Goal: Task Accomplishment & Management: Manage account settings

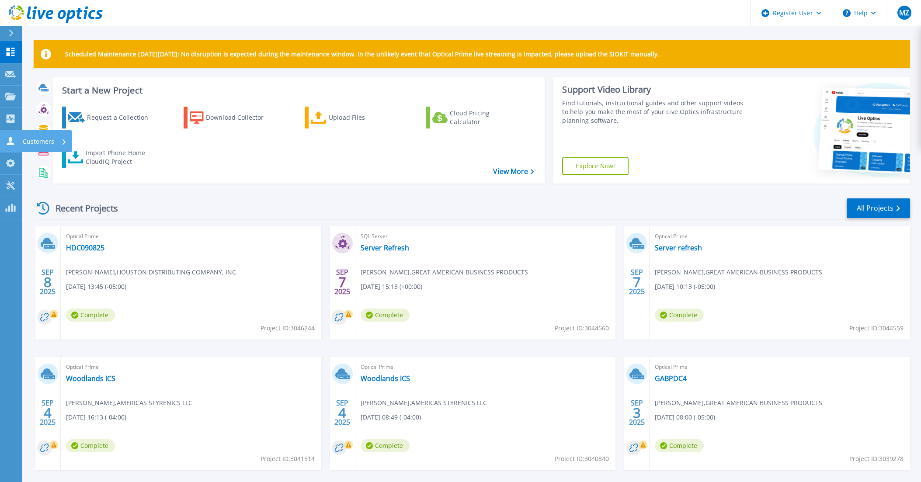
click at [19, 141] on link "Customers Customers" at bounding box center [11, 141] width 22 height 22
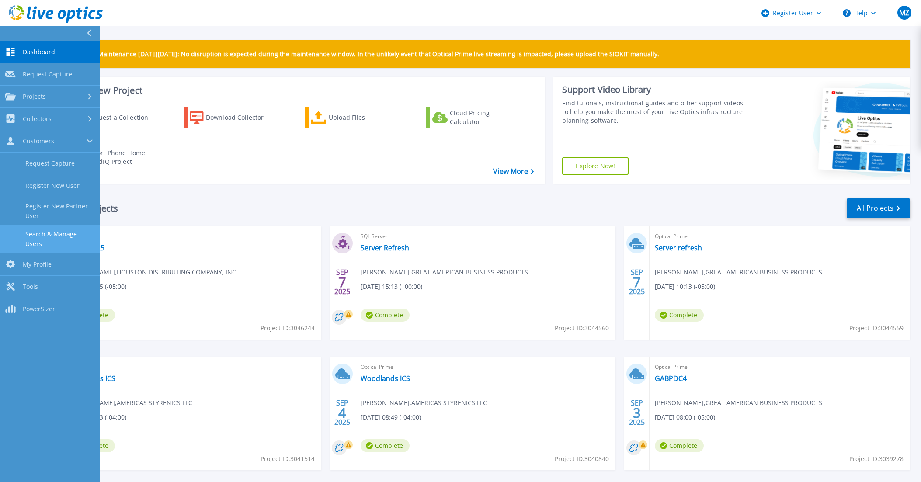
click at [65, 232] on link "Search & Manage Users" at bounding box center [50, 239] width 100 height 28
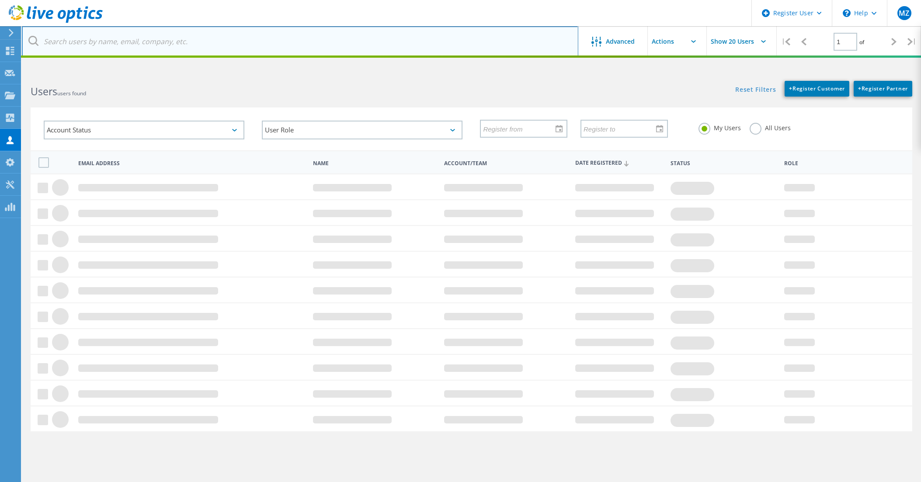
click at [212, 44] on input "text" at bounding box center [300, 41] width 556 height 31
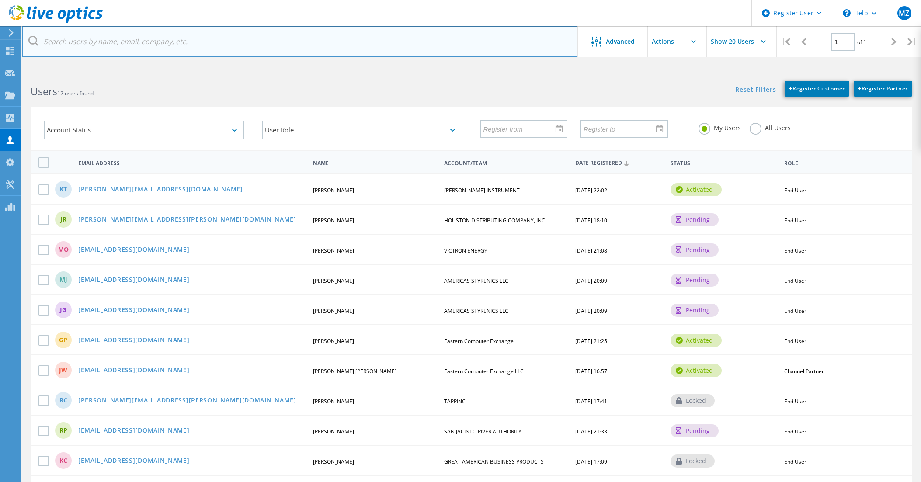
type input "@[DOMAIN_NAME]"
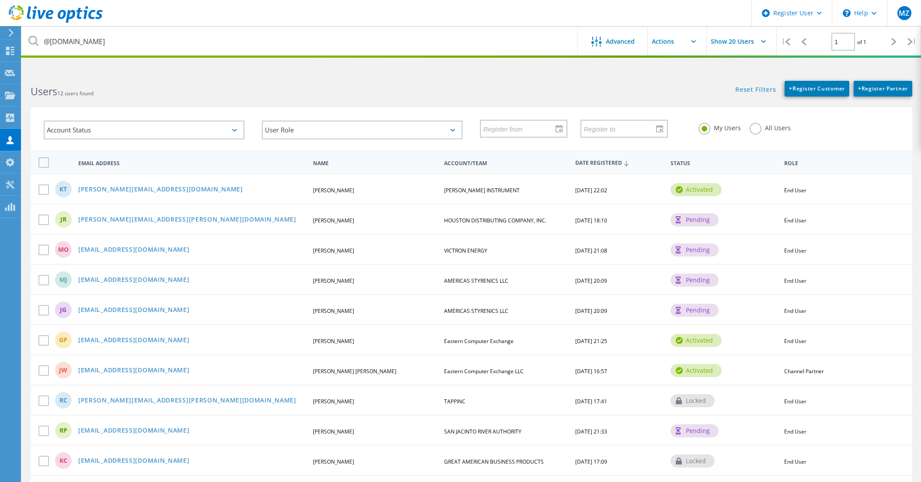
click at [301, 78] on div "Users 12 users found" at bounding box center [246, 83] width 449 height 23
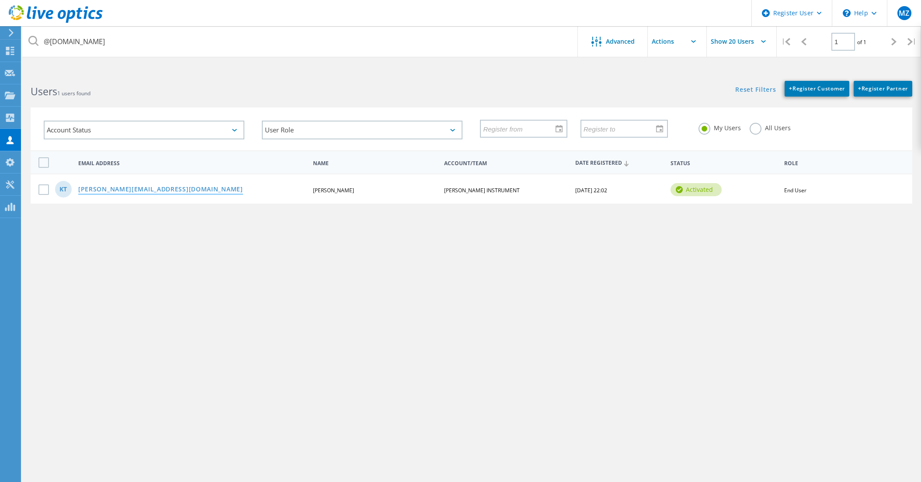
click at [149, 192] on link "kyle@firethornetech.com" at bounding box center [160, 189] width 165 height 7
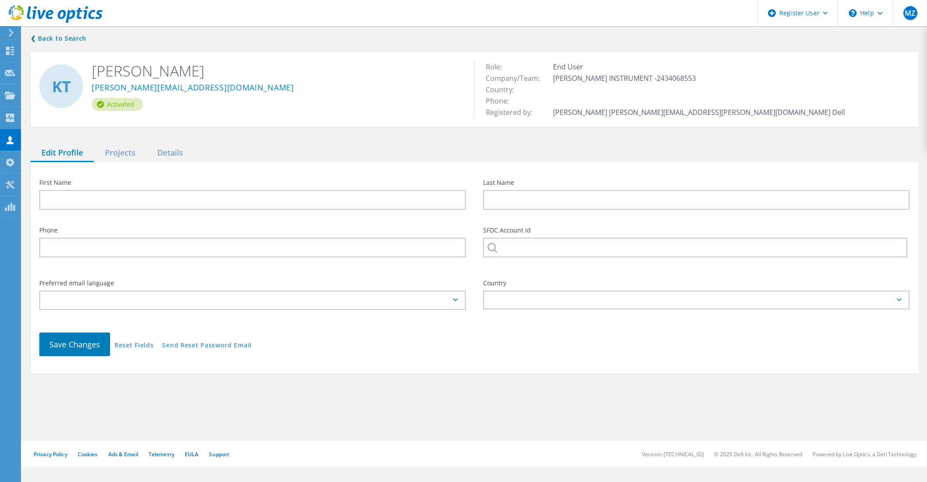
type input "Kyle"
type input "Tate"
type input "THOMAS INSTRUMENT"
type input "English"
click at [133, 161] on div "Projects" at bounding box center [120, 153] width 52 height 18
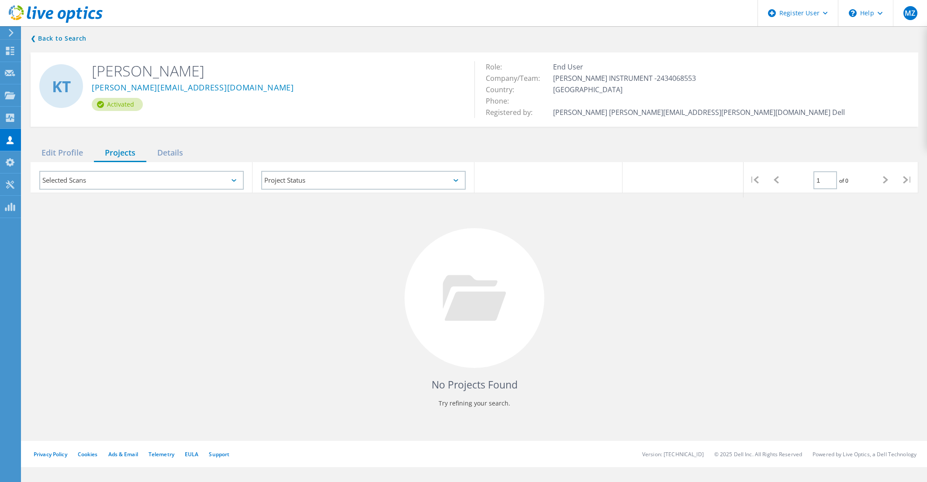
click at [784, 267] on div "No Projects Found Try refining your search." at bounding box center [475, 306] width 888 height 226
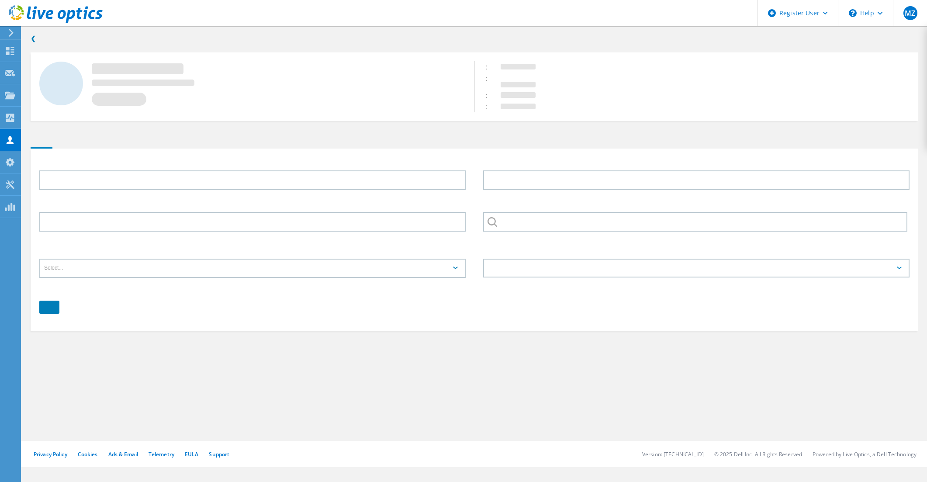
type input "[PERSON_NAME]"
type input "[PERSON_NAME] INSTRUMENT"
type input "English"
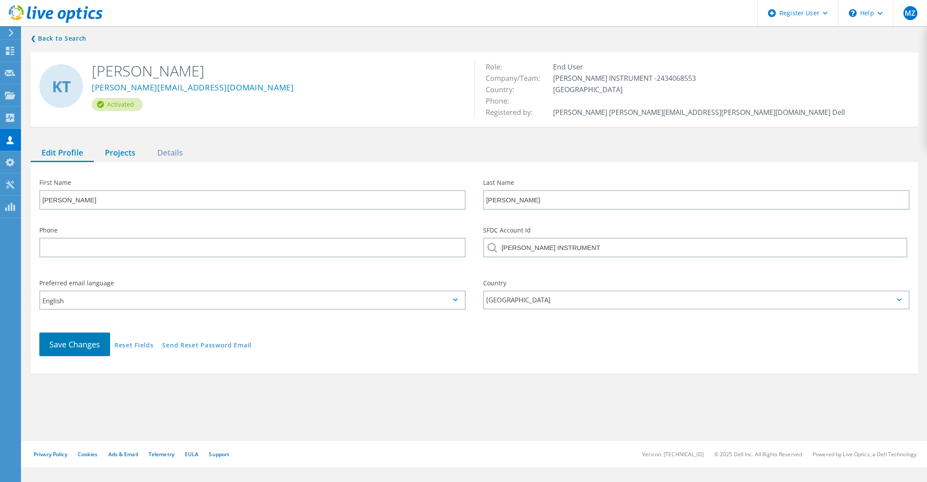
click at [128, 149] on div "Projects" at bounding box center [120, 153] width 52 height 18
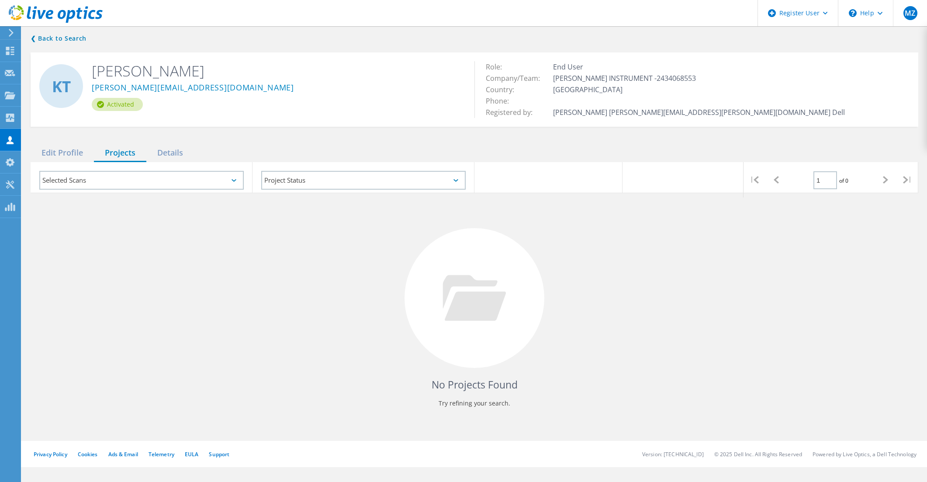
click at [11, 31] on use at bounding box center [11, 33] width 5 height 8
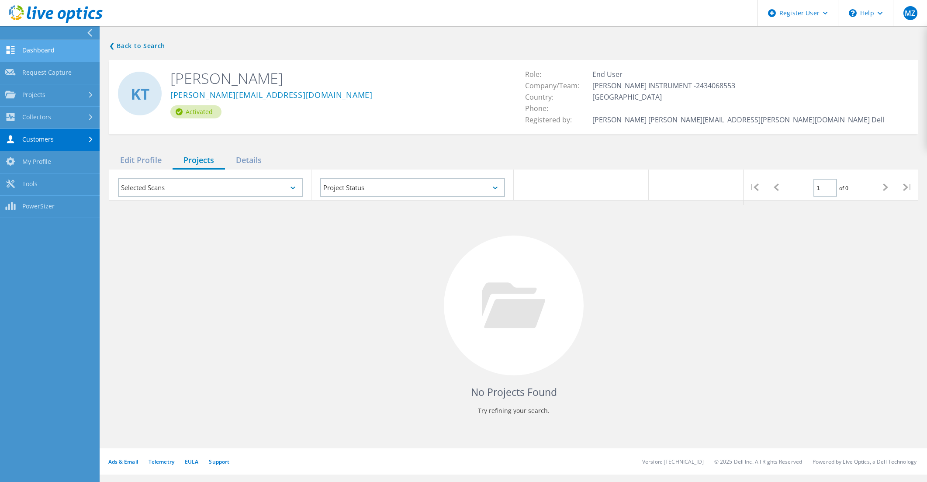
click at [36, 54] on link "Dashboard" at bounding box center [50, 51] width 100 height 22
